Goal: Information Seeking & Learning: Learn about a topic

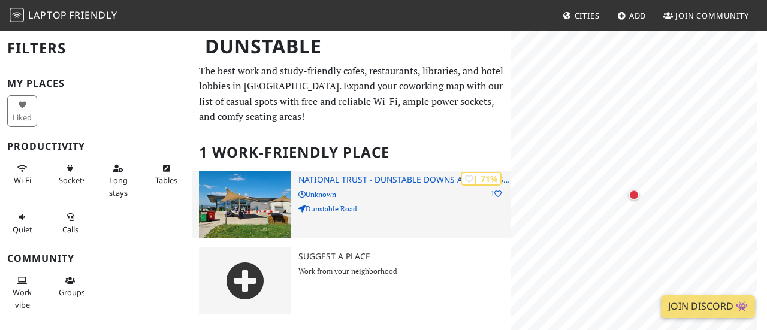
click at [349, 180] on h3 "National Trust - Dunstable Downs and Whipsnade Estate" at bounding box center [404, 180] width 213 height 10
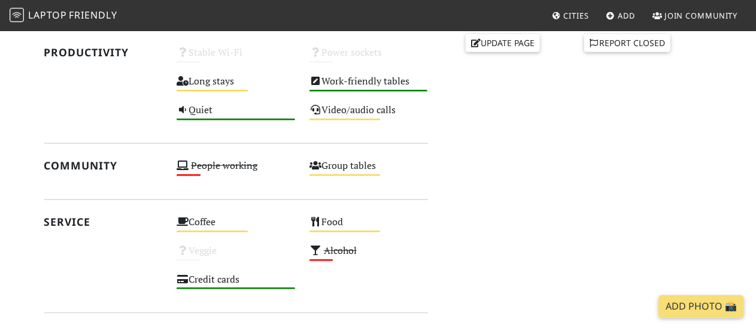
scroll to position [450, 0]
click at [514, 253] on div "Do you like working from here? Unknown [STREET_ADDRESS] Missing or incorrect in…" at bounding box center [577, 156] width 284 height 625
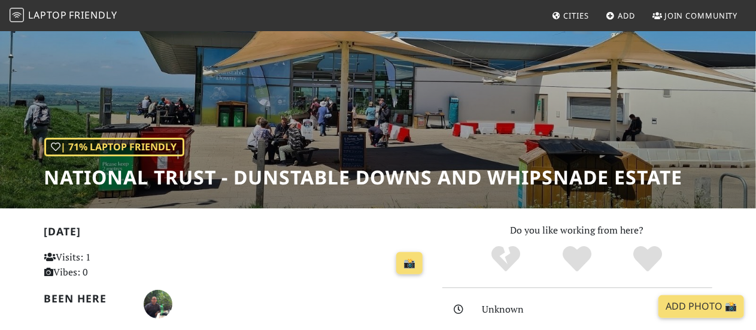
scroll to position [70, 0]
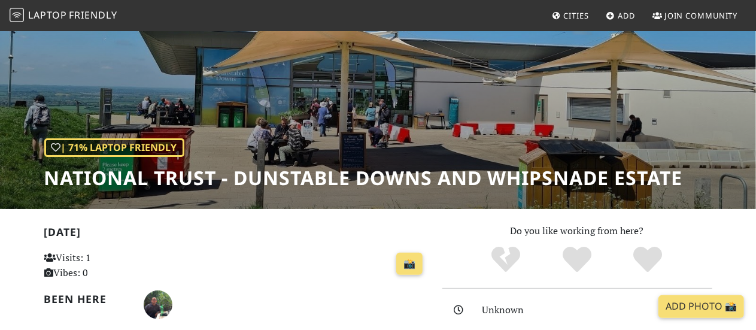
click at [229, 89] on div "| 71% Laptop Friendly National Trust - Dunstable Downs and Whipsnade Estate" at bounding box center [378, 84] width 756 height 249
click at [217, 178] on h1 "National Trust - Dunstable Downs and Whipsnade Estate" at bounding box center [363, 178] width 639 height 23
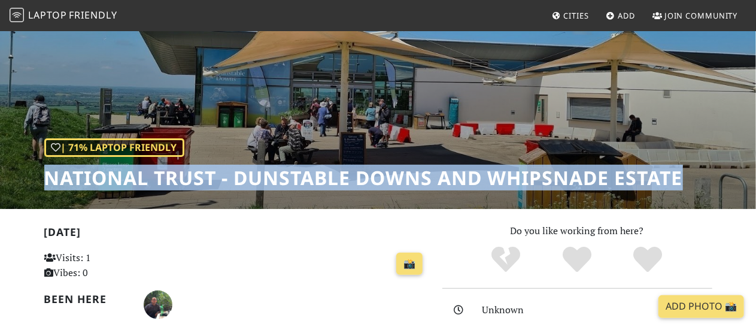
click at [217, 178] on h1 "National Trust - Dunstable Downs and Whipsnade Estate" at bounding box center [363, 178] width 639 height 23
copy div "National Trust - Dunstable Downs and Whipsnade Estate"
